Goal: Task Accomplishment & Management: Complete application form

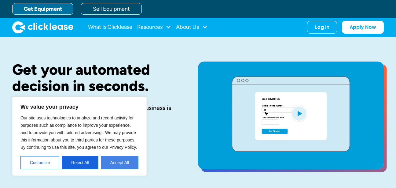
click at [114, 161] on button "Accept All" at bounding box center [120, 162] width 38 height 13
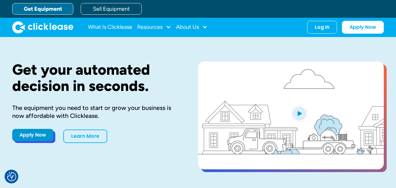
click at [34, 136] on link "Apply Now" at bounding box center [32, 135] width 41 height 12
